Goal: Task Accomplishment & Management: Manage account settings

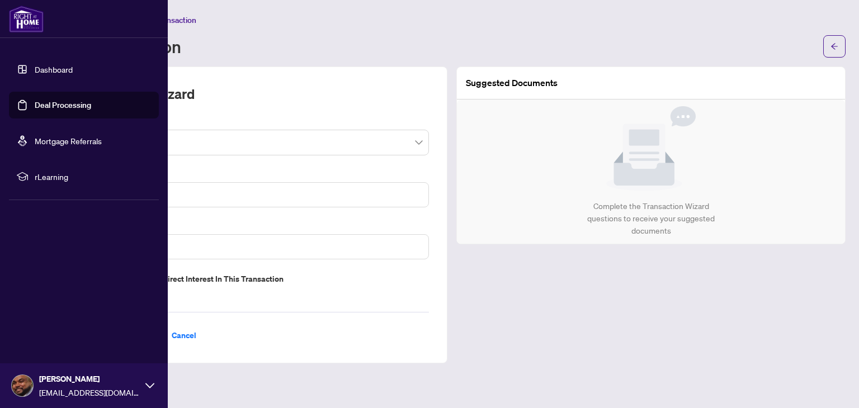
click at [35, 67] on link "Dashboard" at bounding box center [54, 69] width 38 height 10
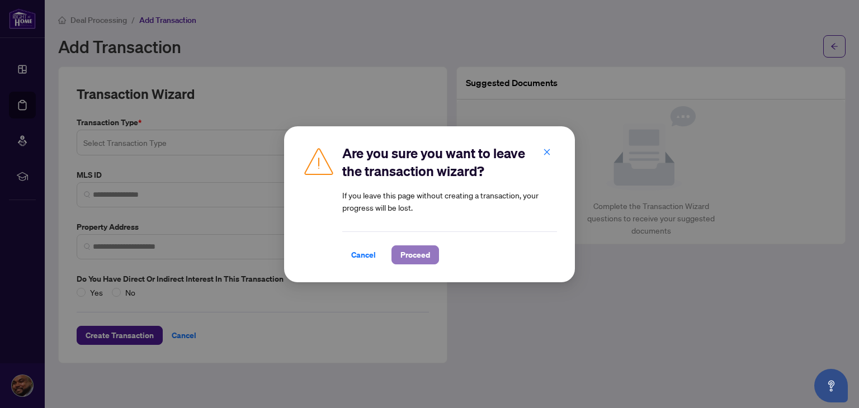
click at [413, 256] on span "Proceed" at bounding box center [416, 255] width 30 height 18
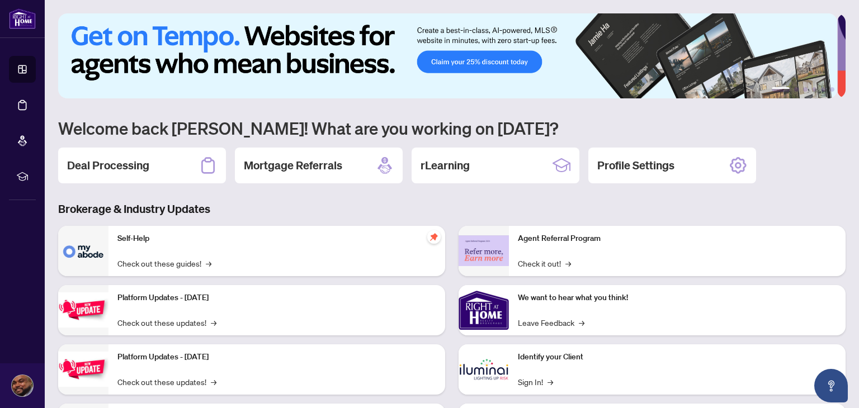
click at [146, 191] on div "1 2 3 4 5 6 Welcome back Ravi! What are you working on today? Deal Processing M…" at bounding box center [452, 242] width 788 height 458
click at [144, 177] on div "Deal Processing" at bounding box center [142, 166] width 168 height 36
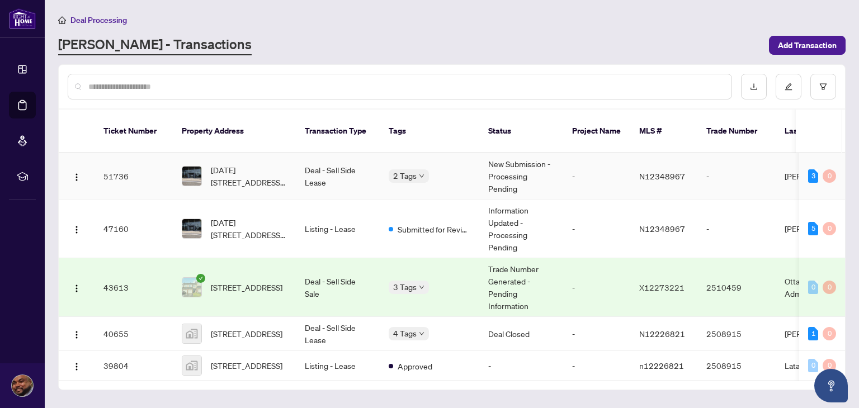
click at [288, 172] on td "[DATE][STREET_ADDRESS][PERSON_NAME]" at bounding box center [234, 176] width 123 height 46
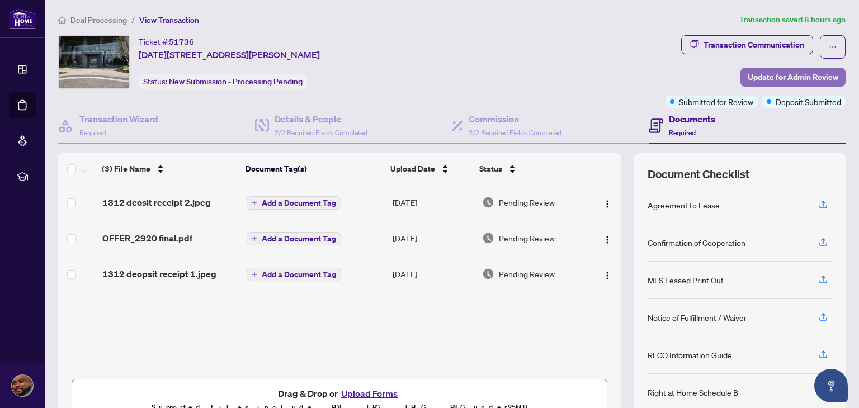
click at [770, 76] on span "Update for Admin Review" at bounding box center [793, 77] width 91 height 18
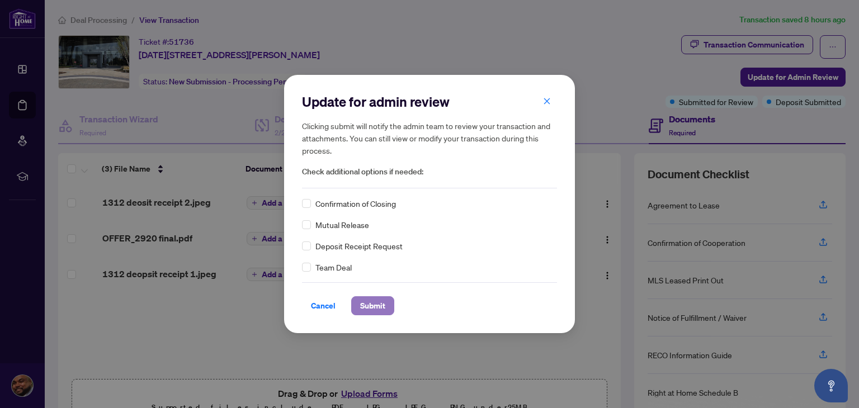
click at [380, 302] on span "Submit" at bounding box center [372, 306] width 25 height 18
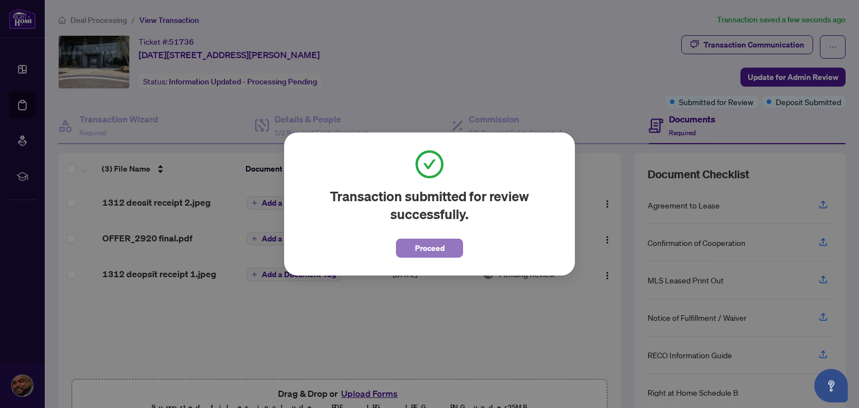
click at [426, 254] on span "Proceed" at bounding box center [430, 248] width 30 height 18
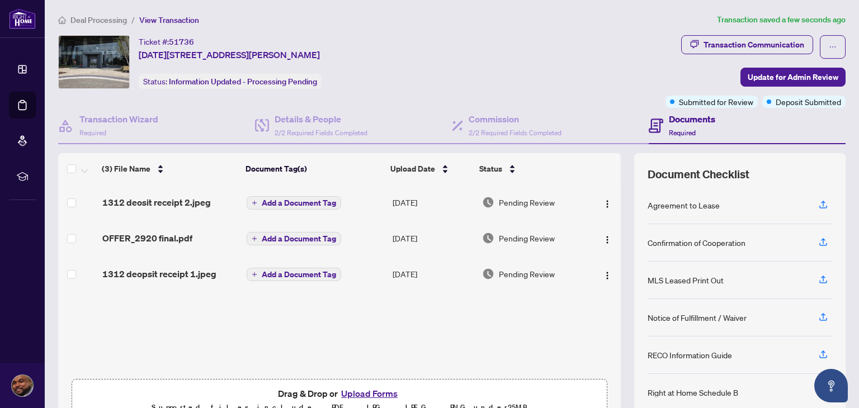
click at [426, 256] on td "[DATE]" at bounding box center [433, 274] width 90 height 36
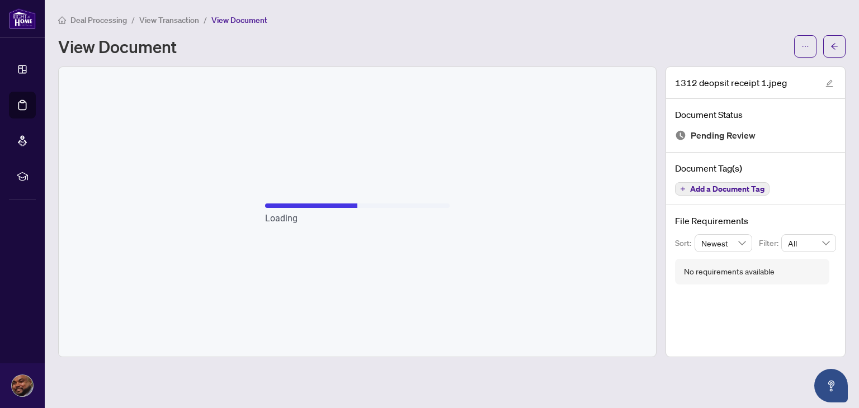
click at [426, 254] on div "Loading" at bounding box center [357, 212] width 597 height 290
